Goal: Task Accomplishment & Management: Use online tool/utility

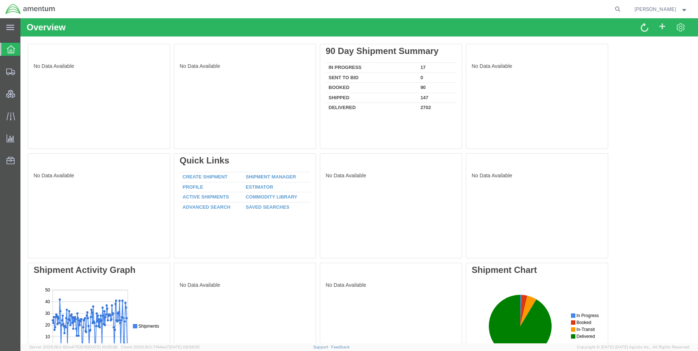
click at [579, 9] on agx-global-search at bounding box center [507, 9] width 234 height 18
drag, startPoint x: 624, startPoint y: 8, endPoint x: 546, endPoint y: 7, distance: 78.2
click at [623, 8] on icon at bounding box center [618, 9] width 10 height 10
paste input "DCO-25256-168127"
type input "DCO-25256-168127"
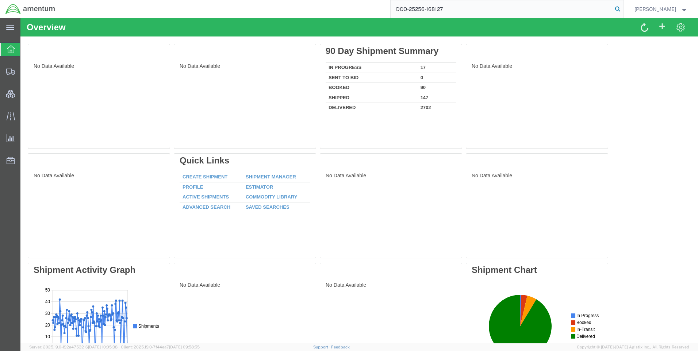
click at [621, 6] on icon at bounding box center [618, 9] width 10 height 10
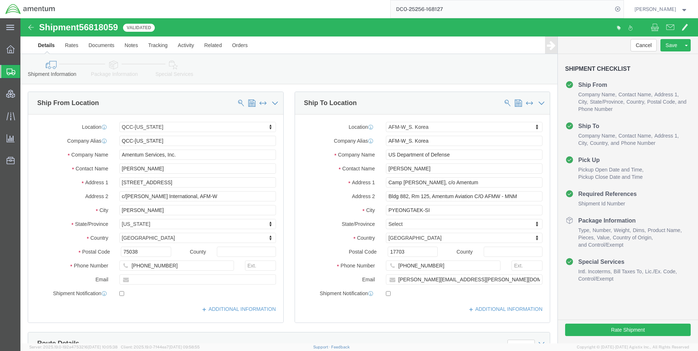
select select "42668"
select select "59336"
drag, startPoint x: 696, startPoint y: 0, endPoint x: 487, endPoint y: 34, distance: 211.2
click ul "Details Rates Documents Notes Tracking Activity Related Orders"
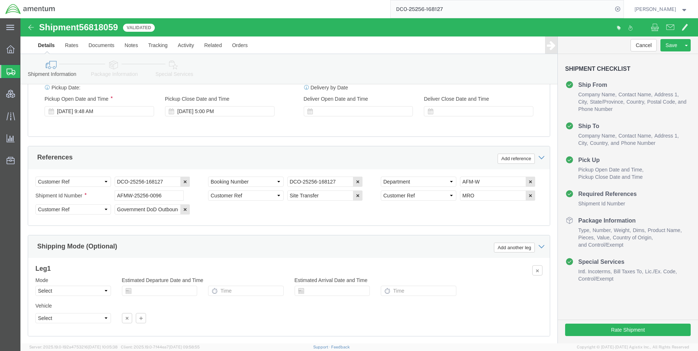
scroll to position [460, 0]
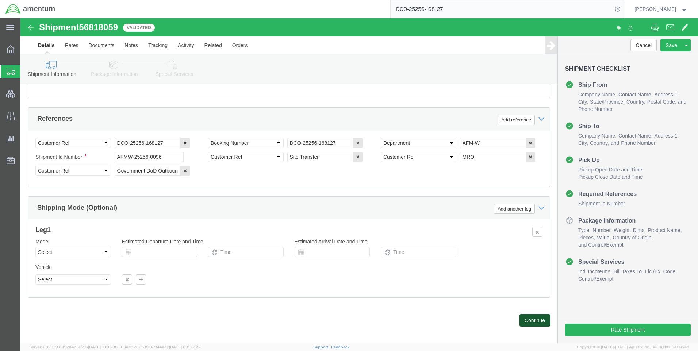
click button "Continue"
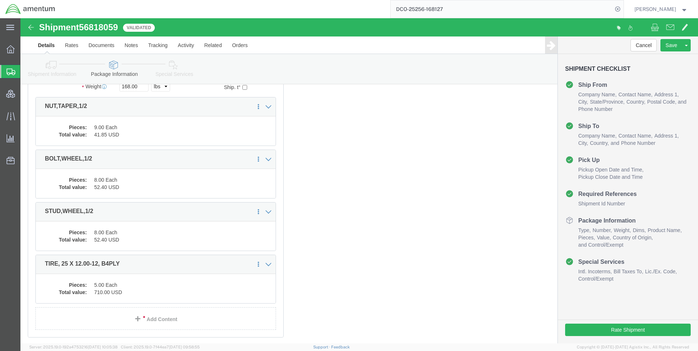
scroll to position [160, 0]
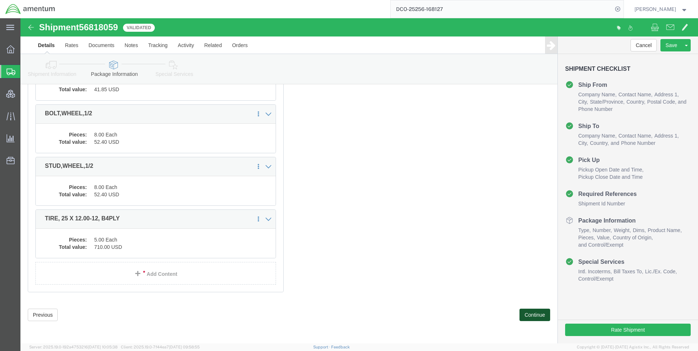
click button "Continue"
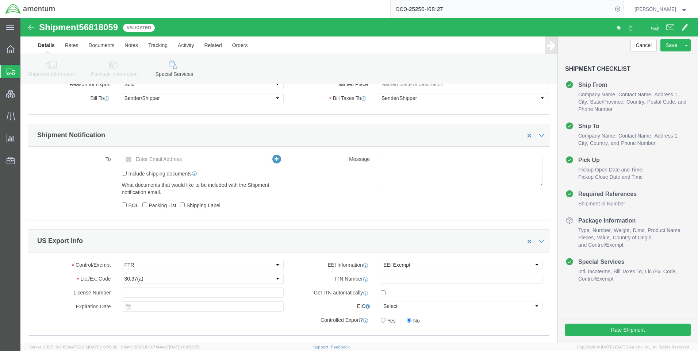
scroll to position [438, 0]
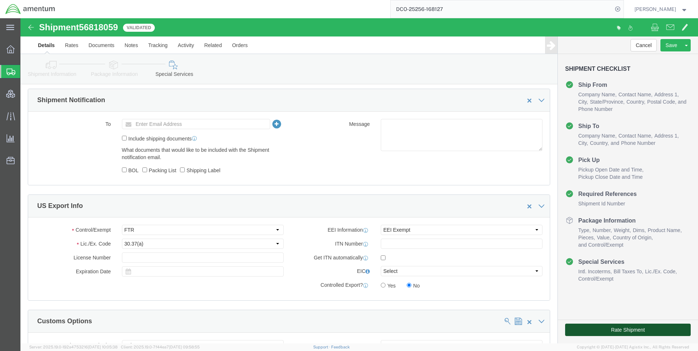
drag, startPoint x: 584, startPoint y: 315, endPoint x: 418, endPoint y: 182, distance: 213.0
click button "Rate Shipment"
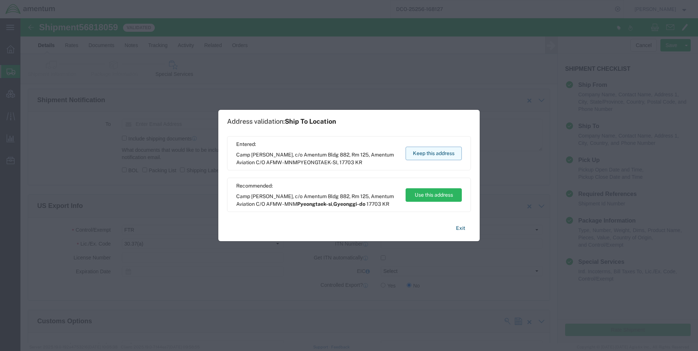
click at [432, 153] on button "Keep this address" at bounding box center [434, 154] width 56 height 14
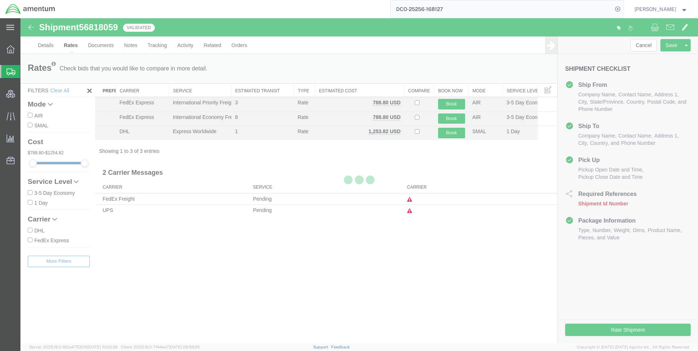
scroll to position [0, 0]
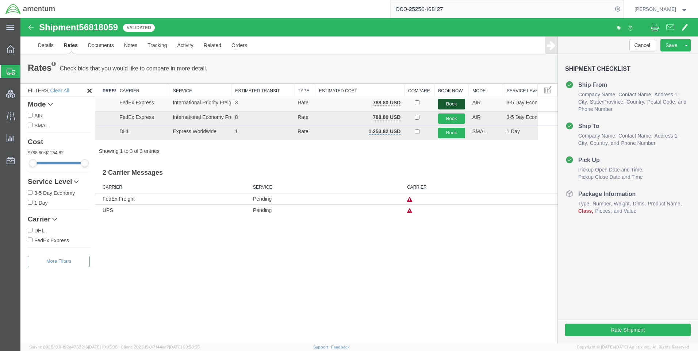
click at [445, 102] on button "Book" at bounding box center [451, 104] width 27 height 11
